Goal: Find specific page/section: Find specific page/section

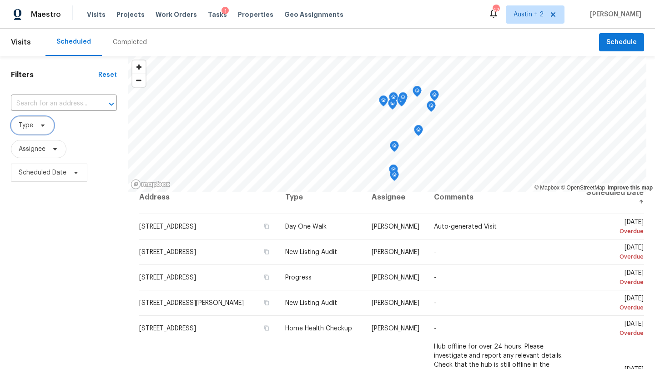
click at [43, 126] on icon at bounding box center [42, 125] width 7 height 7
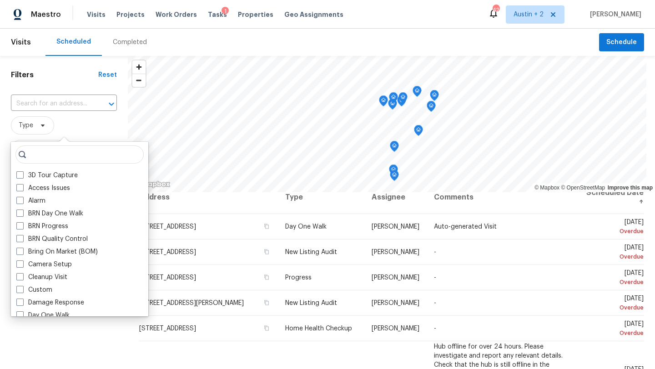
click at [130, 39] on div "Completed" at bounding box center [130, 42] width 34 height 9
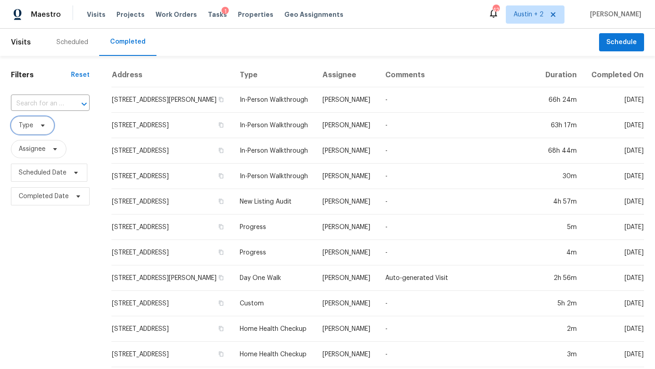
click at [45, 127] on icon at bounding box center [42, 125] width 7 height 7
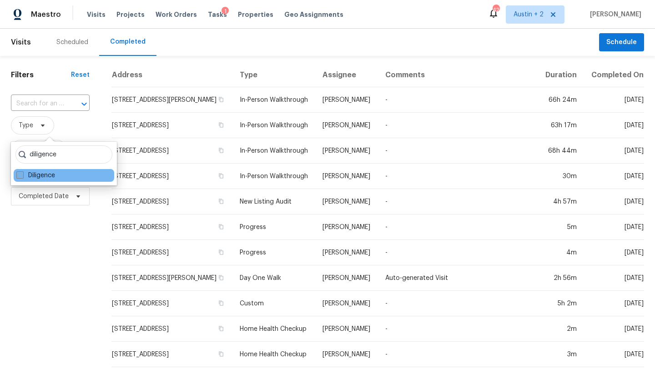
type input "diligence"
click at [41, 178] on label "Diligence" at bounding box center [35, 175] width 39 height 9
click at [22, 177] on input "Diligence" at bounding box center [19, 174] width 6 height 6
checkbox input "true"
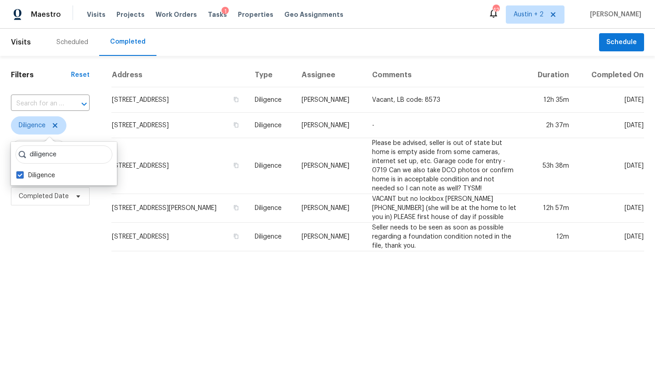
click at [67, 259] on html "Maestro Visits Projects Work Orders Tasks 1 Properties Geo Assignments 42 [GEOG…" at bounding box center [327, 129] width 655 height 259
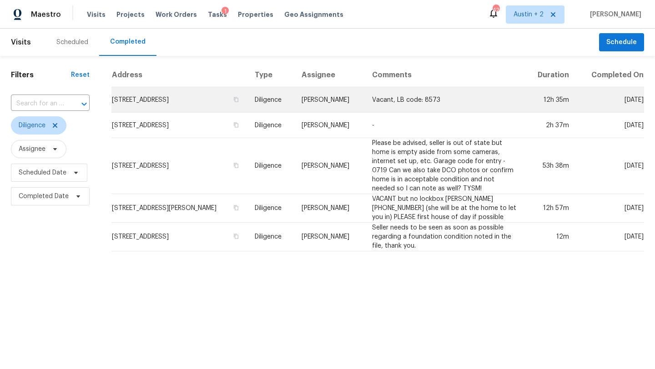
click at [201, 96] on td "[STREET_ADDRESS]" at bounding box center [179, 99] width 136 height 25
